Goal: Browse casually

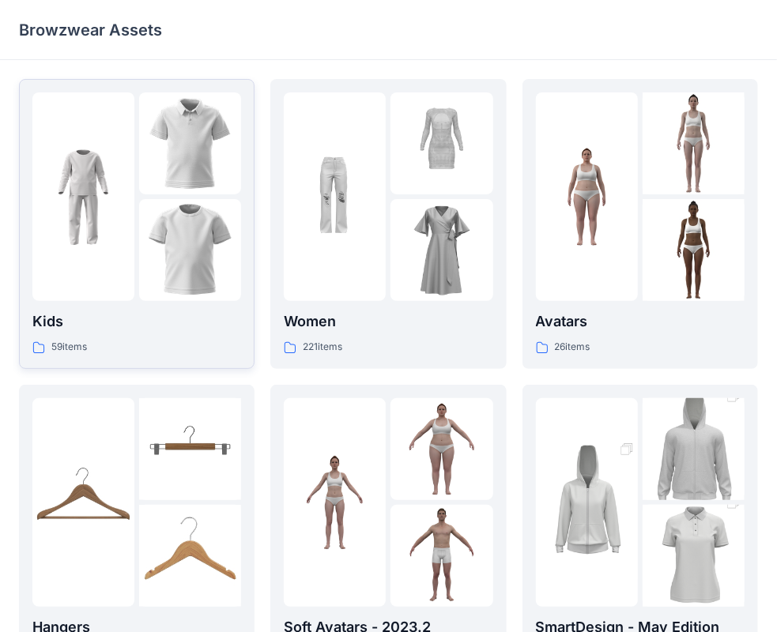
click at [206, 225] on img at bounding box center [190, 250] width 102 height 102
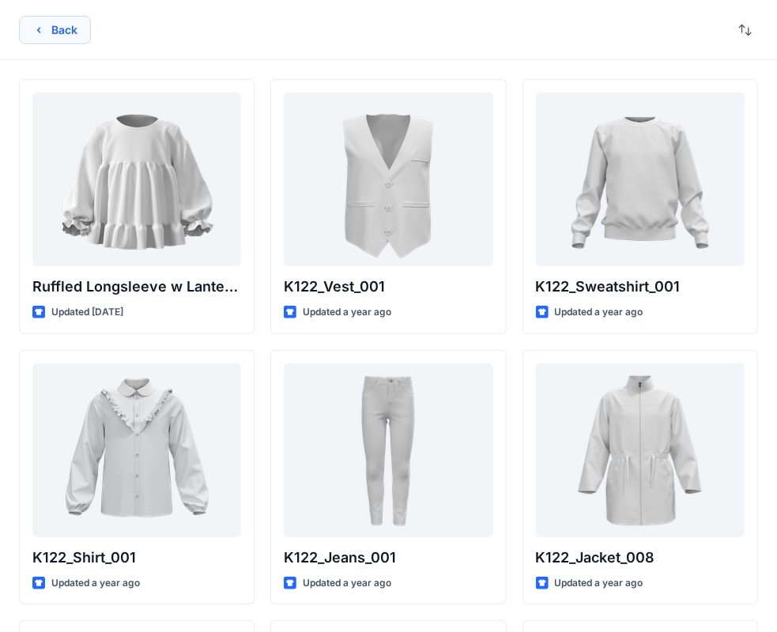
click at [49, 33] on button "Back" at bounding box center [55, 30] width 72 height 28
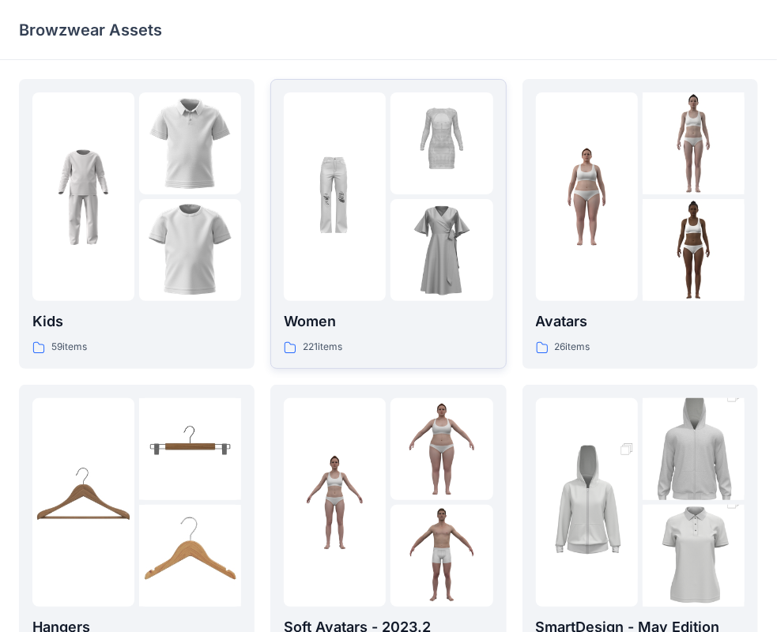
click at [367, 198] on img at bounding box center [335, 197] width 102 height 102
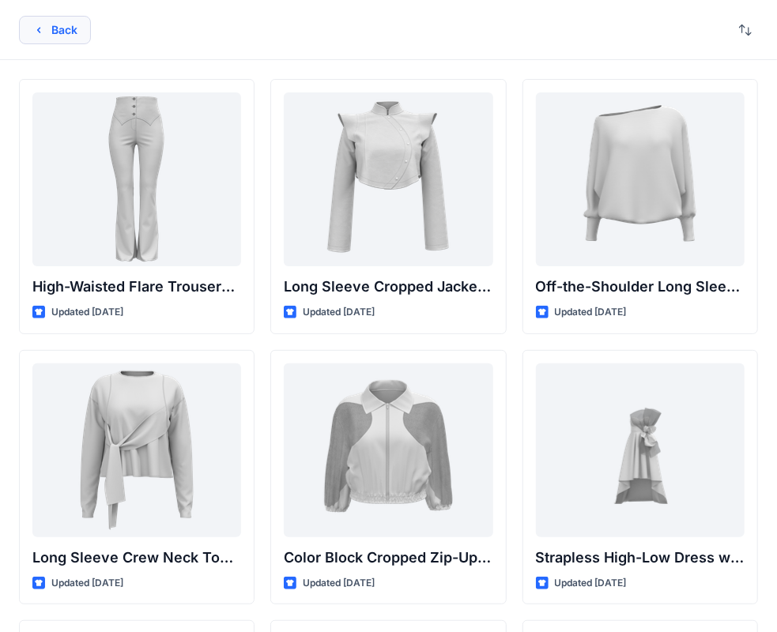
click at [52, 35] on button "Back" at bounding box center [55, 30] width 72 height 28
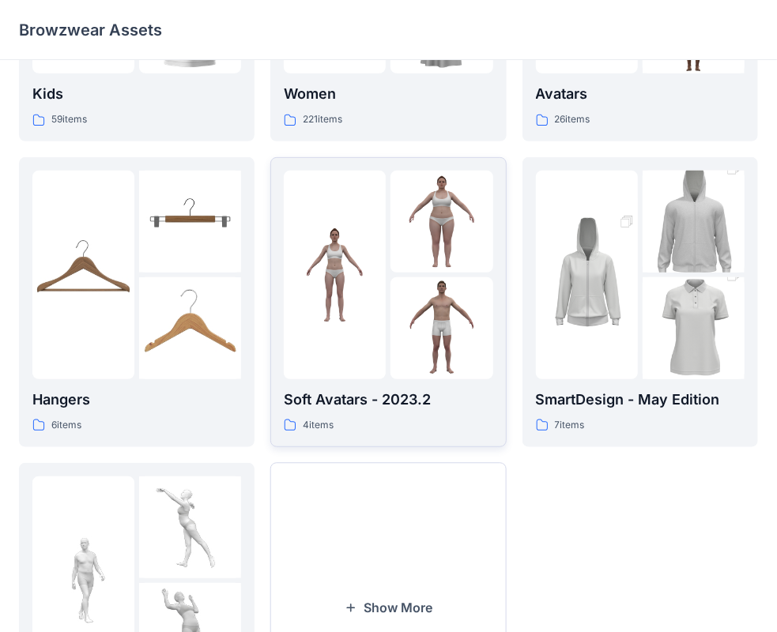
scroll to position [237, 0]
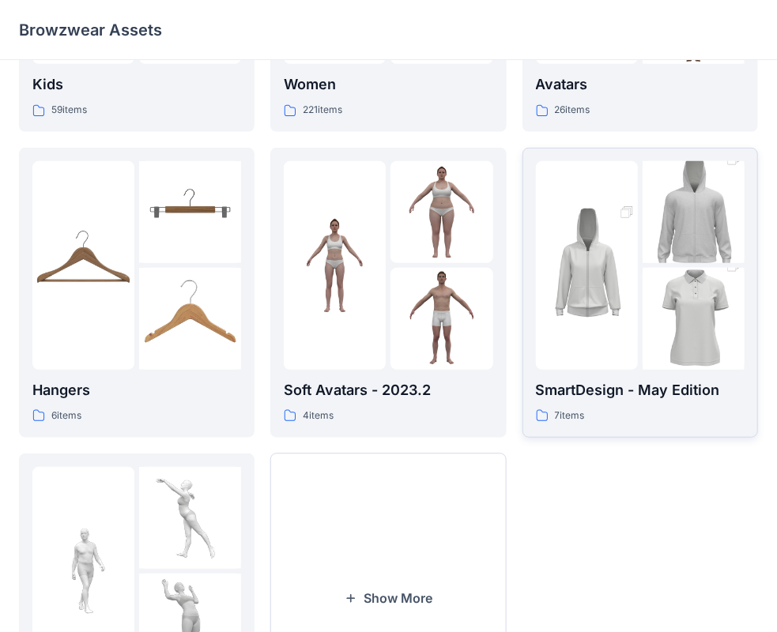
click at [621, 245] on img at bounding box center [587, 265] width 102 height 153
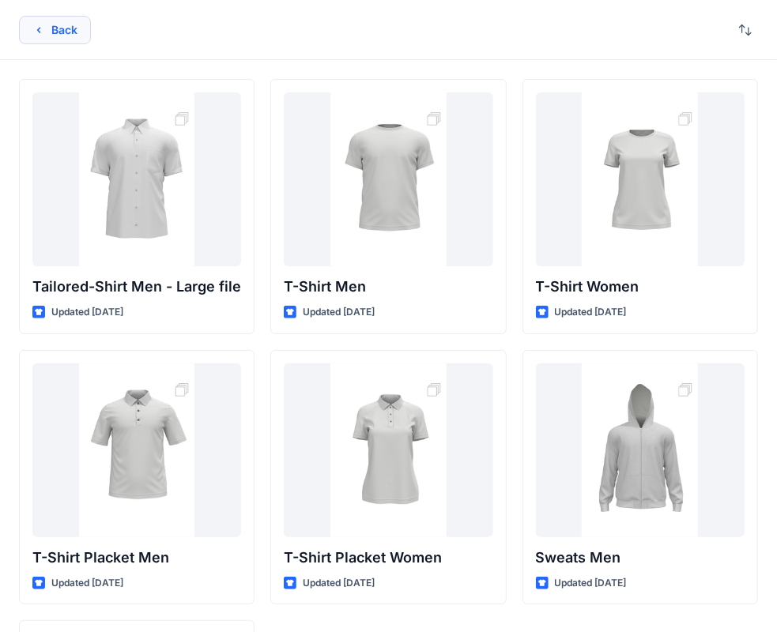
click at [52, 40] on button "Back" at bounding box center [55, 30] width 72 height 28
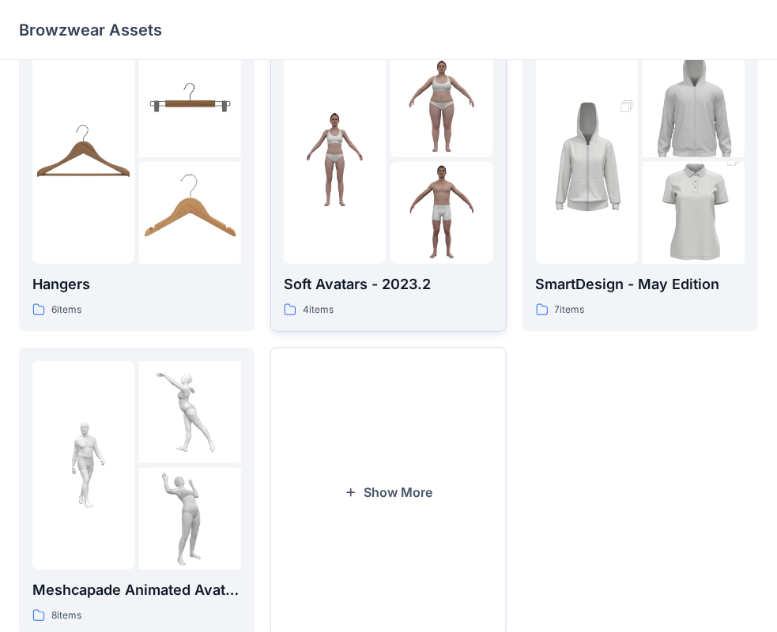
scroll to position [392, 0]
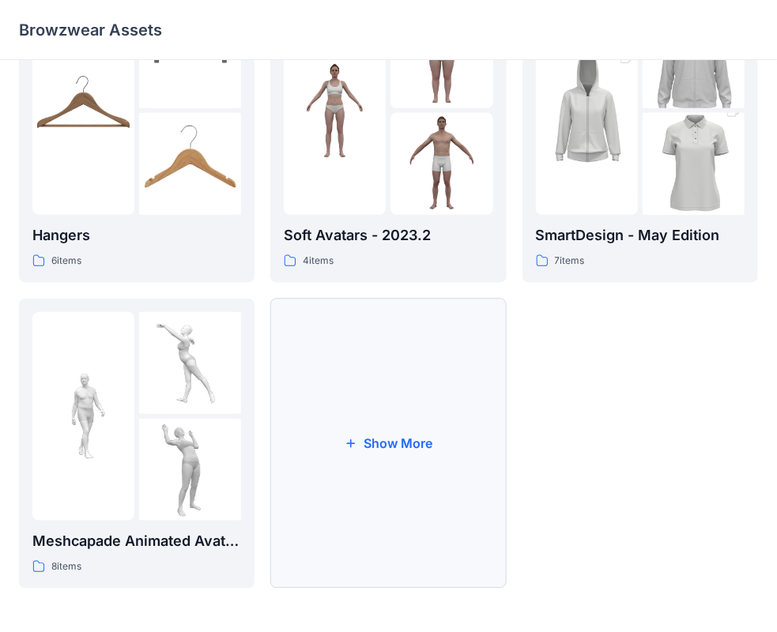
click at [357, 433] on button "Show More" at bounding box center [388, 444] width 236 height 290
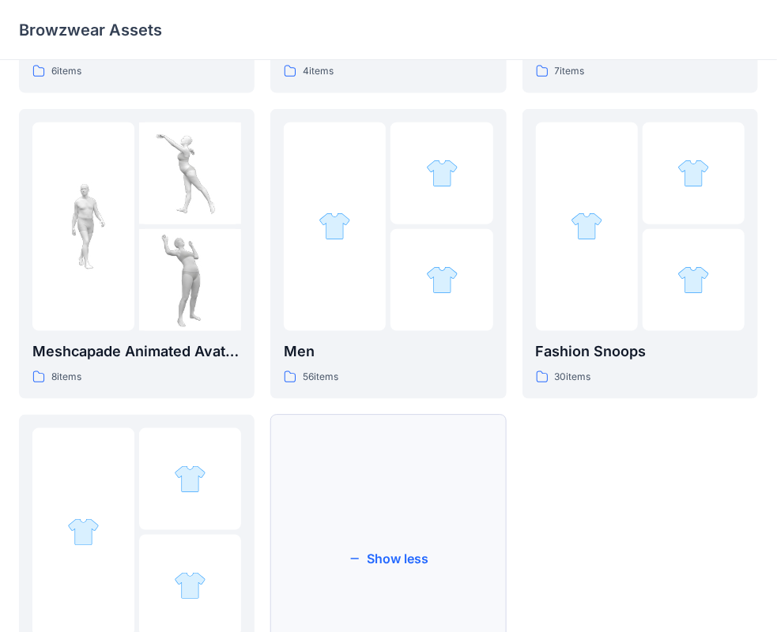
scroll to position [699, 0]
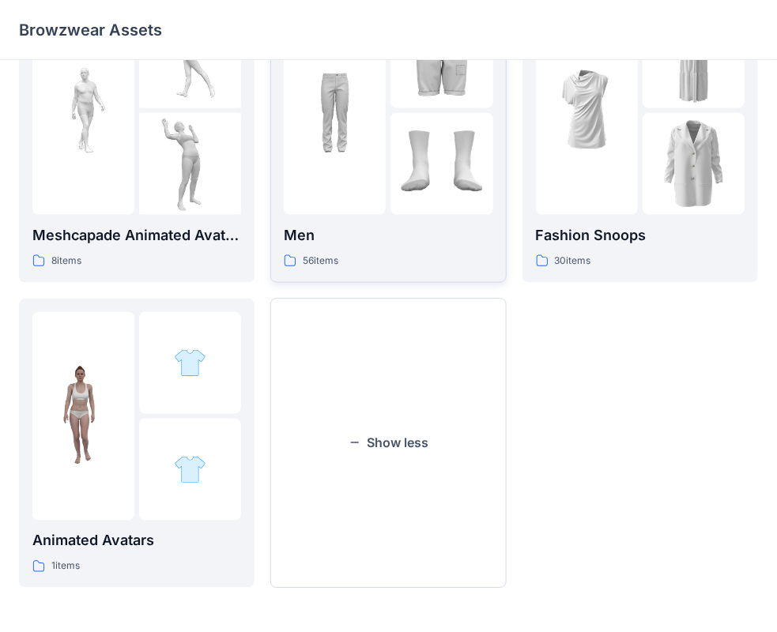
click at [354, 188] on div at bounding box center [335, 110] width 102 height 209
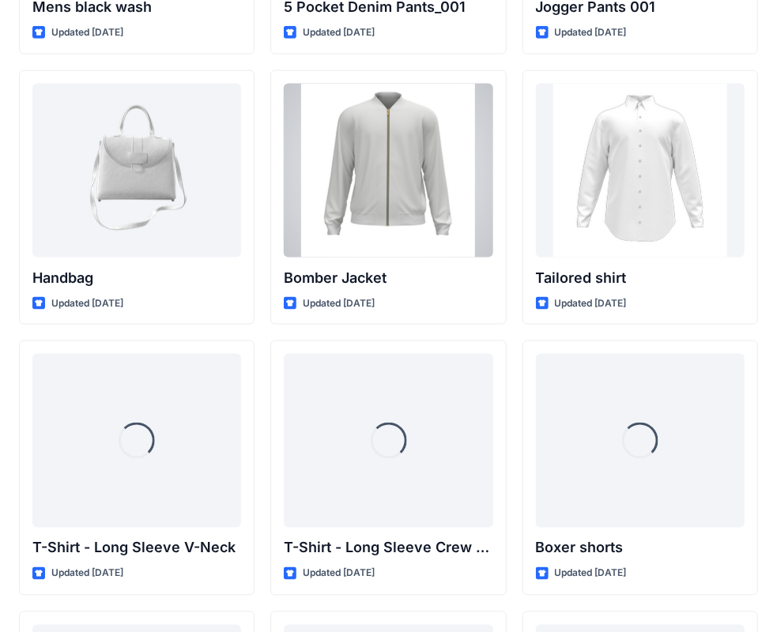
scroll to position [825, 0]
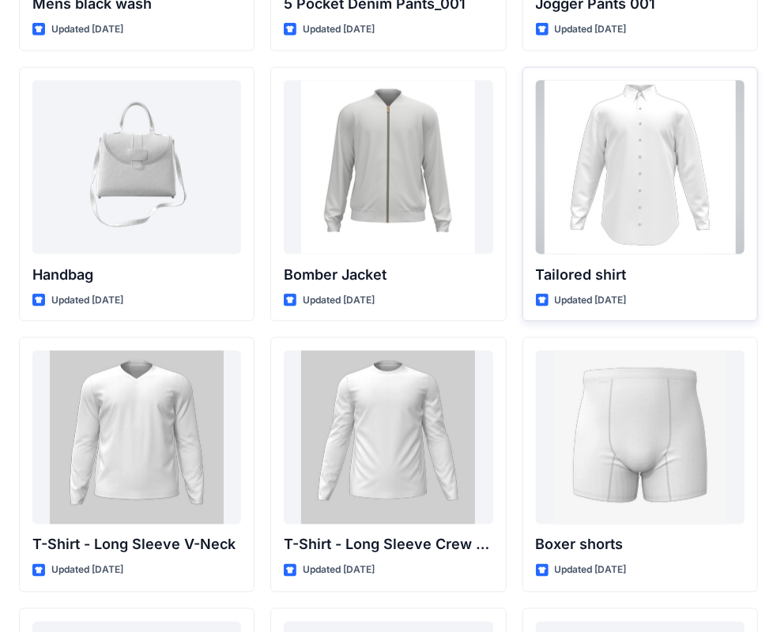
click at [601, 213] on div at bounding box center [640, 168] width 209 height 174
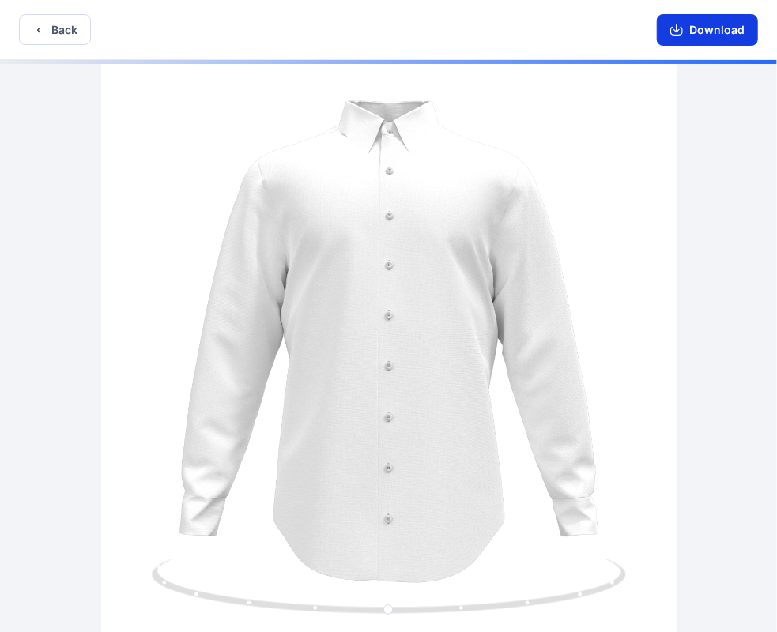
click at [680, 33] on icon "button" at bounding box center [676, 30] width 13 height 13
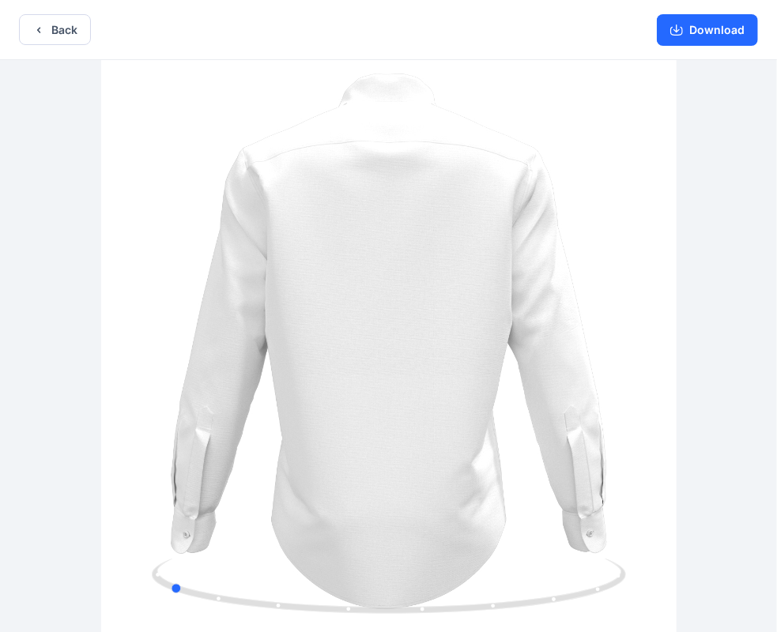
drag, startPoint x: 646, startPoint y: 467, endPoint x: 427, endPoint y: 550, distance: 234.2
click at [427, 550] on div at bounding box center [388, 348] width 777 height 576
click at [683, 25] on icon "button" at bounding box center [676, 30] width 13 height 13
